Goal: Information Seeking & Learning: Learn about a topic

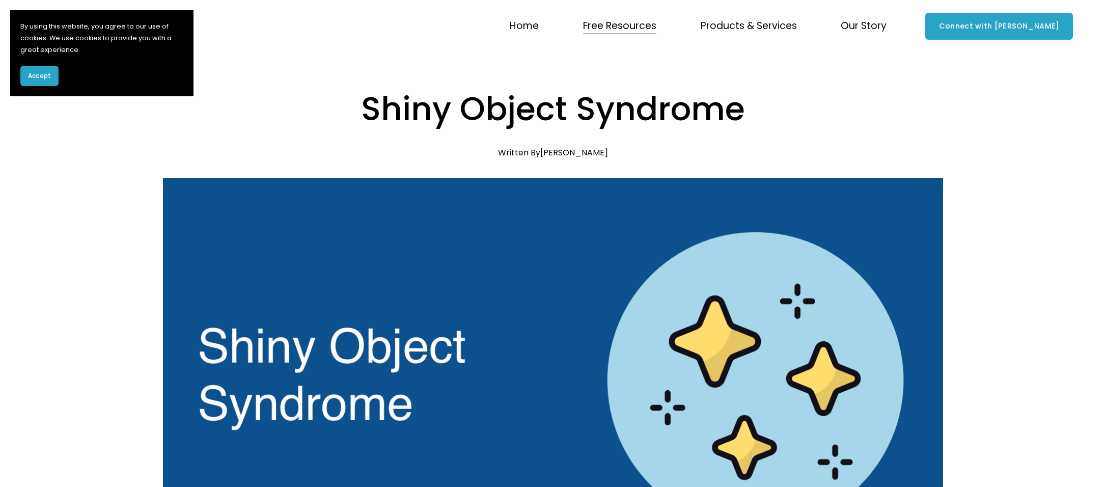
click at [457, 94] on h1 "Shiny Object Syndrome" at bounding box center [553, 109] width 780 height 46
click at [539, 27] on link "Home" at bounding box center [524, 26] width 29 height 19
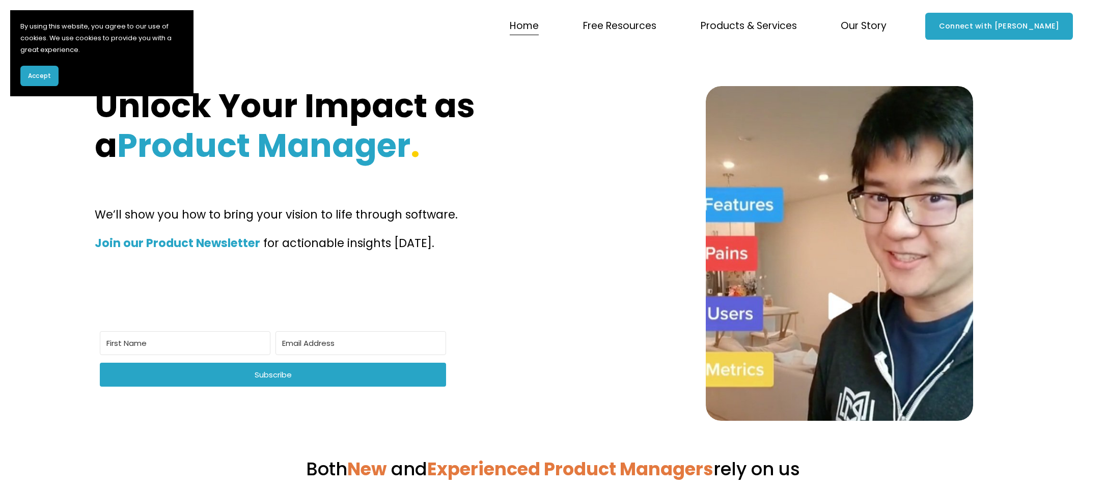
click at [362, 69] on div "Unlock Your Impact as a Product Manager . We’ll show you how to bring your visi…" at bounding box center [553, 236] width 1106 height 368
click at [645, 29] on span "Free Resources" at bounding box center [619, 26] width 73 height 18
